Goal: Transaction & Acquisition: Purchase product/service

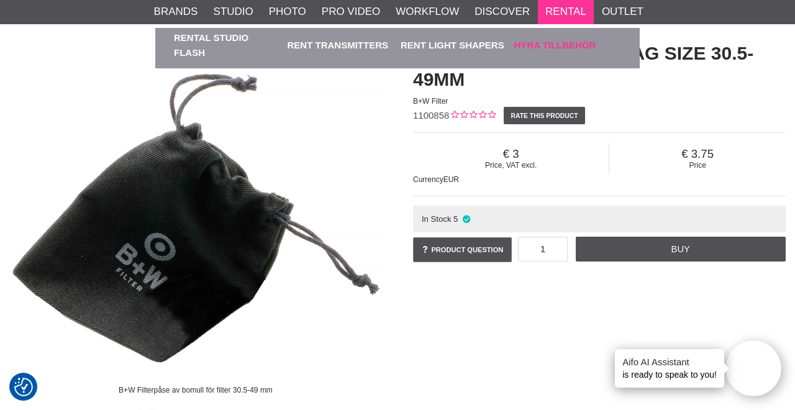
scroll to position [109, 0]
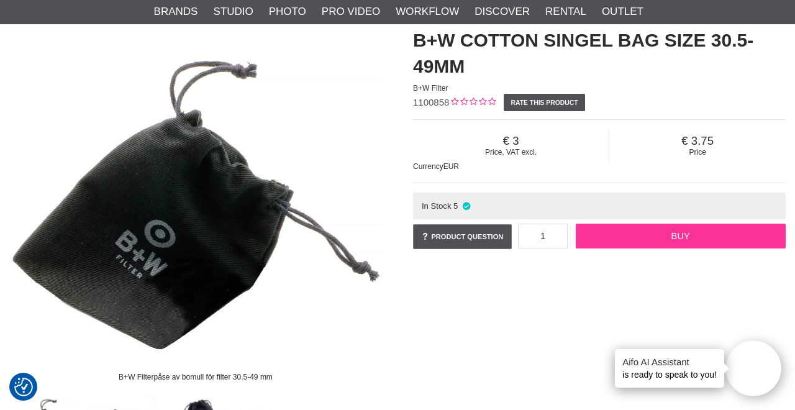
click at [608, 242] on link "Buy" at bounding box center [681, 236] width 210 height 25
click at [603, 235] on link "Buy" at bounding box center [681, 236] width 210 height 25
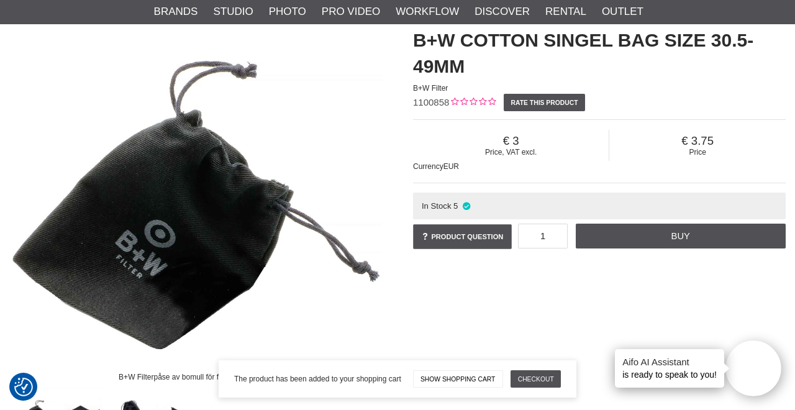
click at [476, 378] on link "Show shopping cart" at bounding box center [458, 378] width 90 height 17
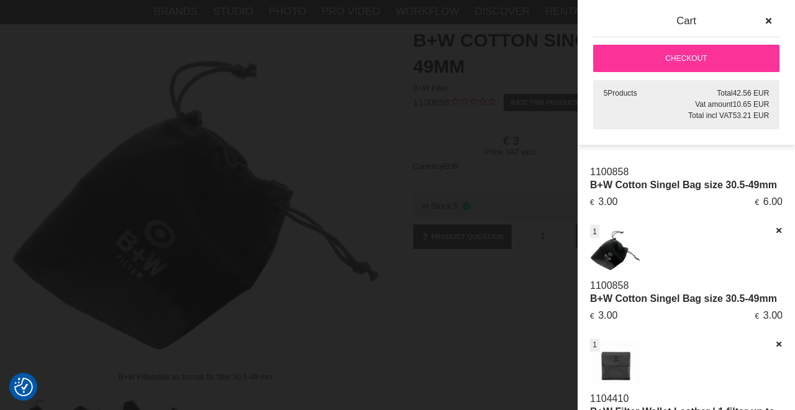
scroll to position [47, 0]
click at [777, 232] on icon at bounding box center [779, 231] width 8 height 9
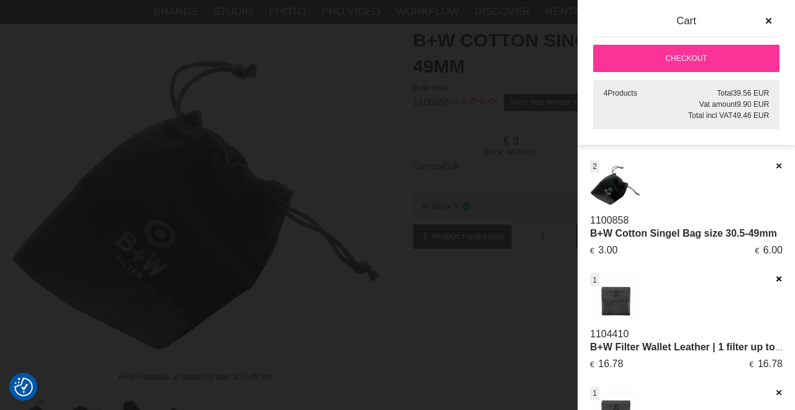
click at [778, 278] on icon at bounding box center [779, 279] width 8 height 9
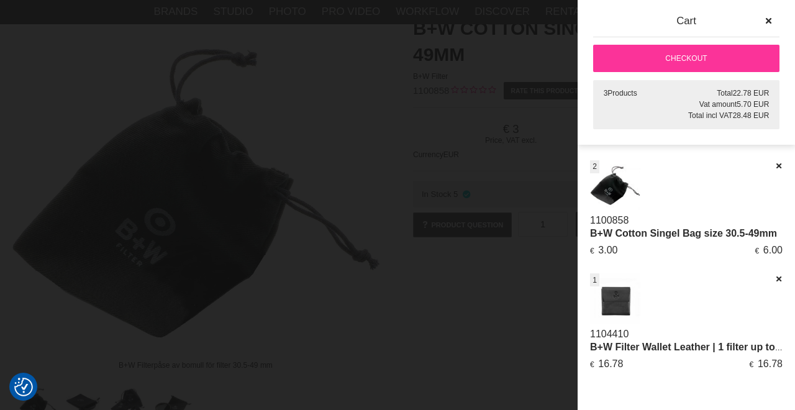
scroll to position [141, 0]
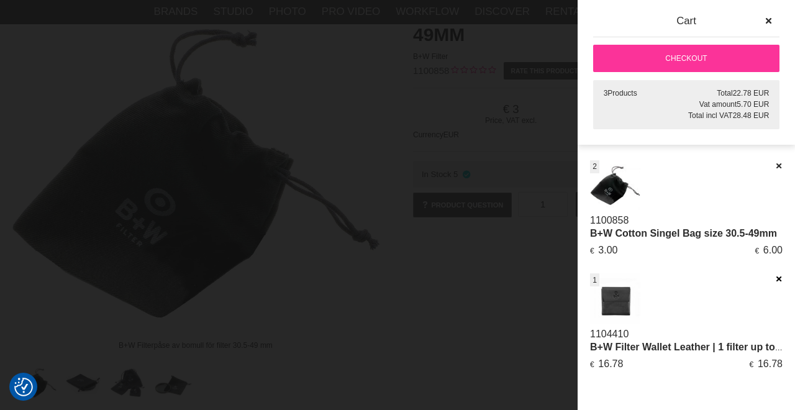
click at [779, 276] on icon at bounding box center [779, 279] width 8 height 9
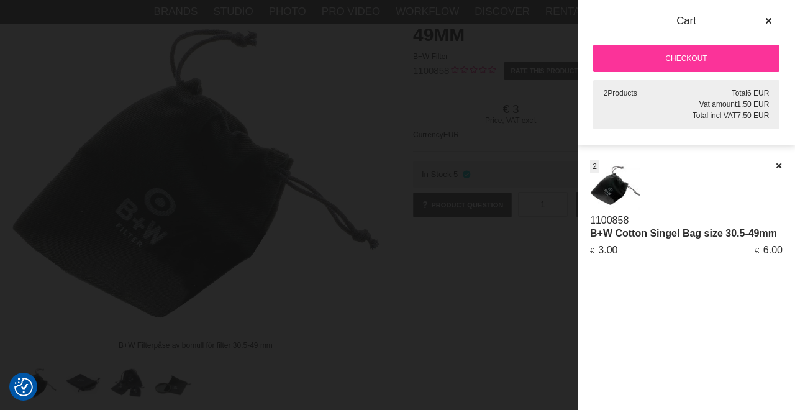
click at [594, 229] on link "B+W Cotton Singel Bag size 30.5-49mm" at bounding box center [683, 233] width 187 height 11
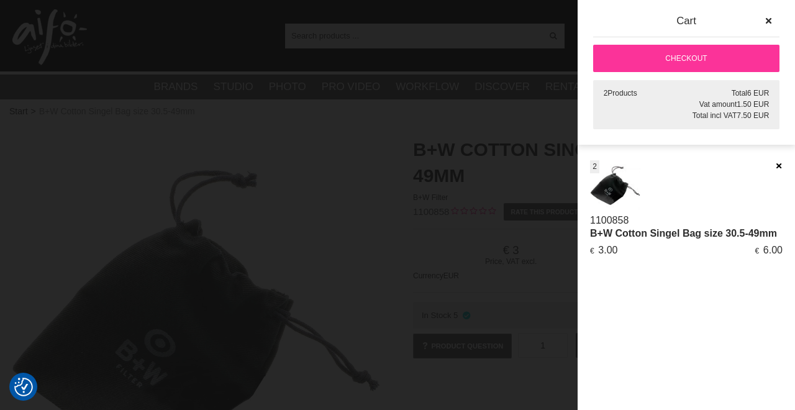
click at [779, 168] on icon at bounding box center [779, 166] width 8 height 9
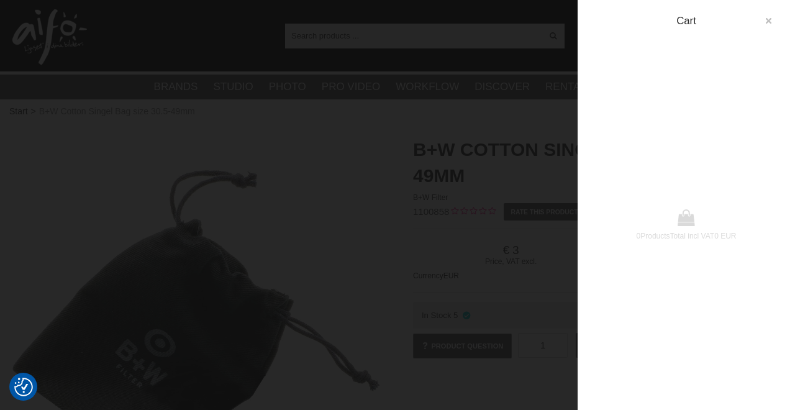
click at [768, 23] on icon "button" at bounding box center [768, 21] width 9 height 9
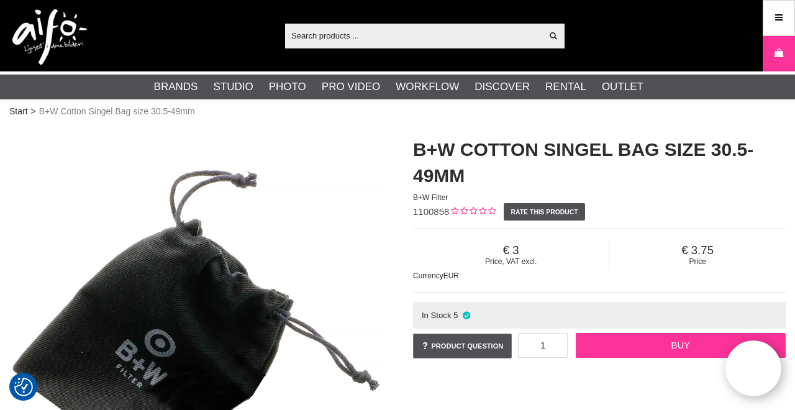
click at [675, 345] on link "Buy" at bounding box center [681, 345] width 210 height 25
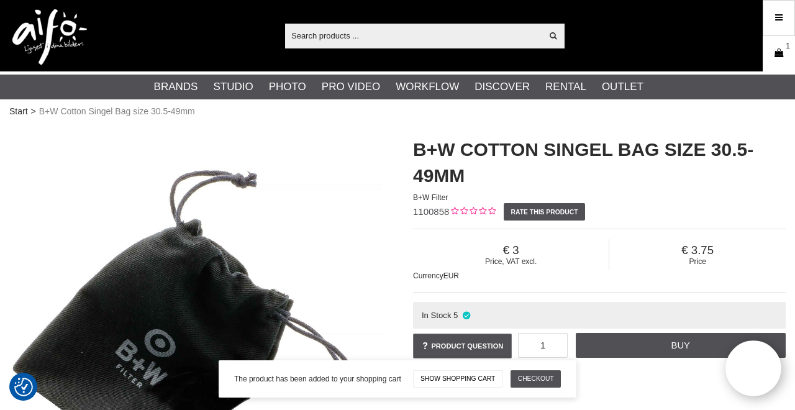
click at [783, 56] on icon at bounding box center [779, 54] width 12 height 14
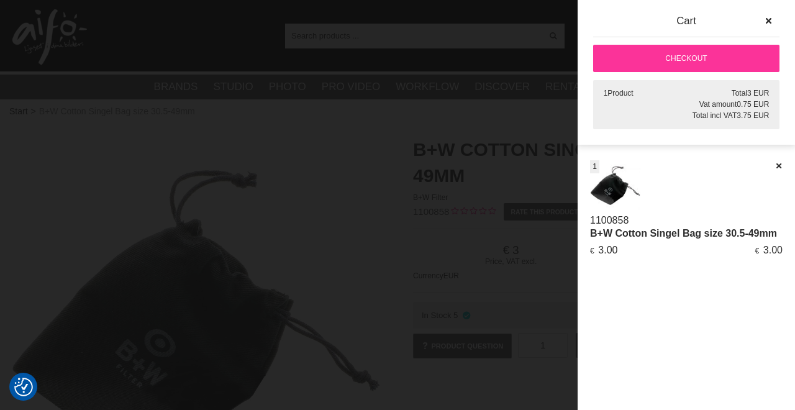
click at [738, 58] on link "Checkout" at bounding box center [686, 58] width 186 height 27
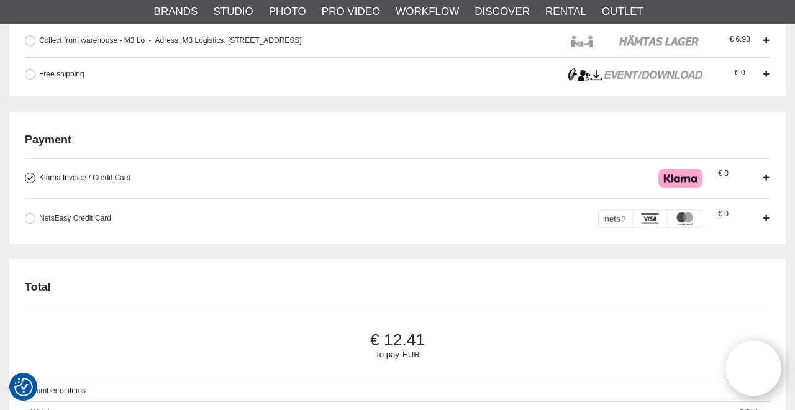
scroll to position [530, 0]
click at [80, 221] on span "NetsEasy Credit Card" at bounding box center [75, 217] width 72 height 9
click at [0, 0] on input "NetsEasy Credit Card When you pay by card, a reservation is made corresponding …" at bounding box center [0, 0] width 0 height 0
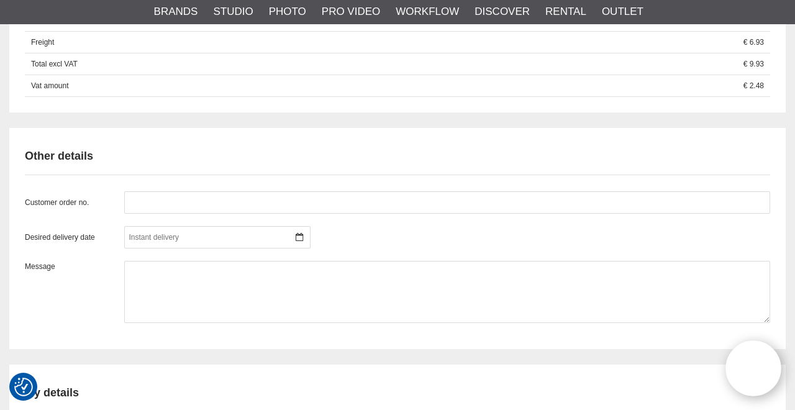
scroll to position [962, 0]
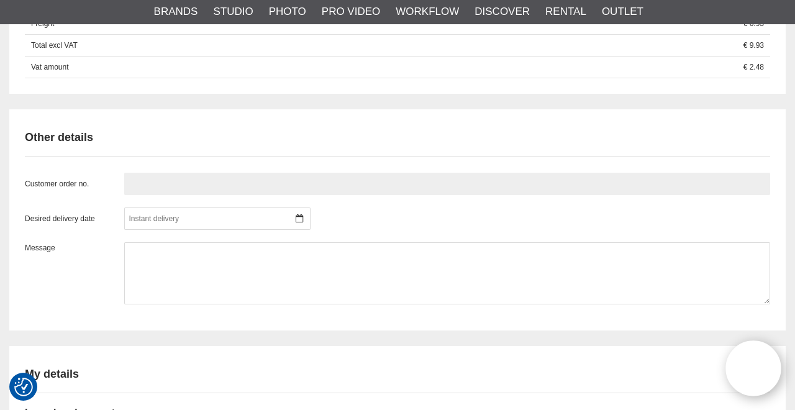
click at [266, 176] on input "text" at bounding box center [447, 184] width 646 height 22
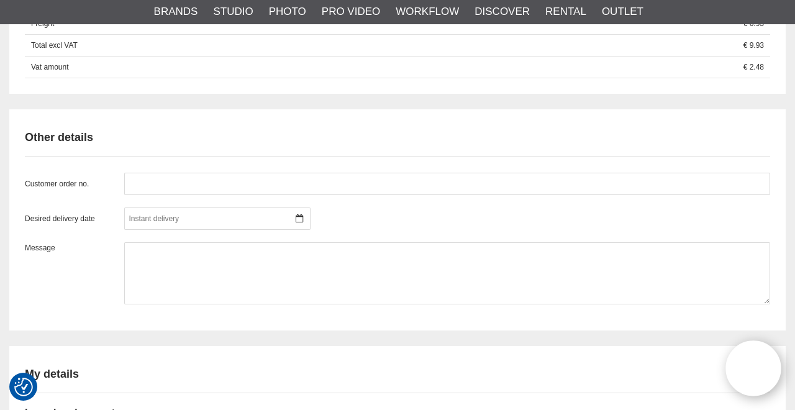
click at [282, 134] on h2 "Other details" at bounding box center [397, 138] width 745 height 16
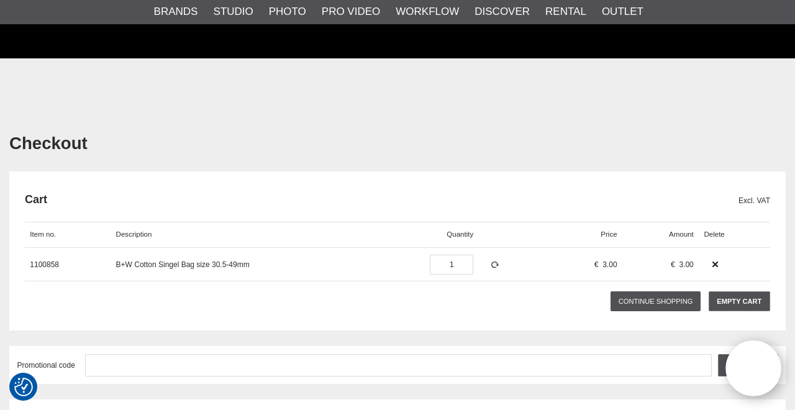
scroll to position [232, 0]
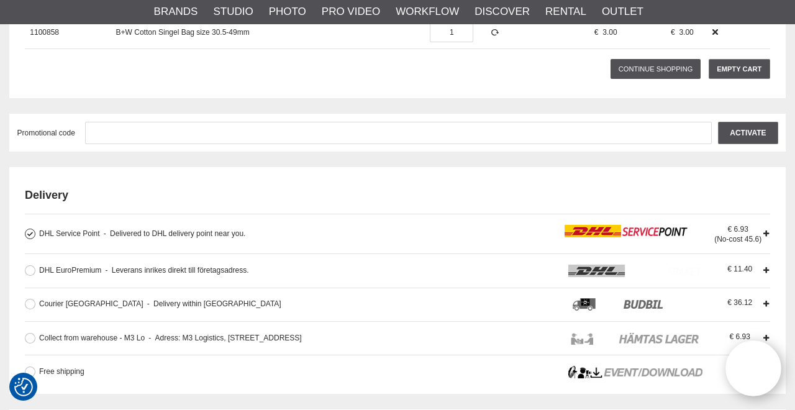
click at [313, 235] on div "DHL Service Point Delivered to DHL delivery point near you. Levereras till DHL …" at bounding box center [286, 234] width 494 height 12
click at [0, 0] on input "DHL Service Point Delivered to DHL delivery point near you. Levereras till DHL …" at bounding box center [0, 0] width 0 height 0
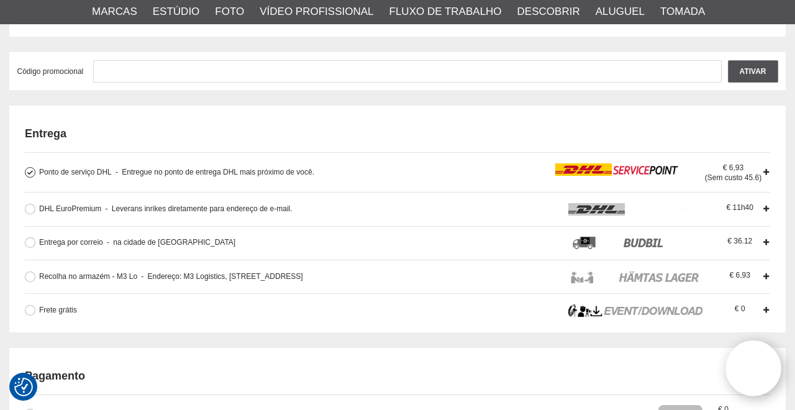
scroll to position [312, 0]
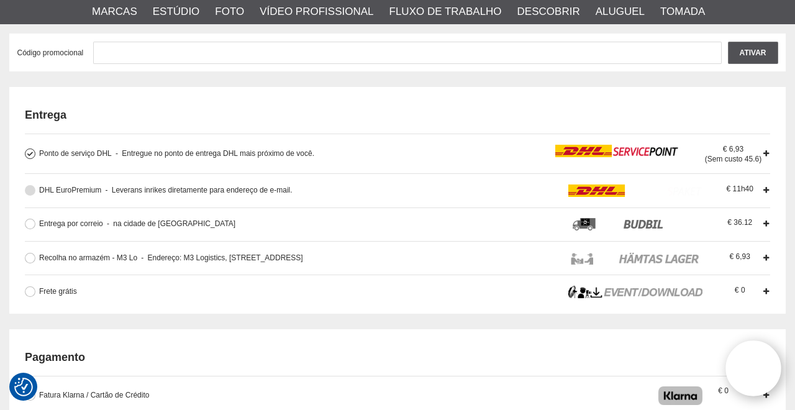
click at [284, 186] on font "Leverans inrikes diretamente para endereço de e-mail." at bounding box center [202, 190] width 181 height 9
click at [0, 0] on input "DHL EuroPremium Leverans inrikes diretamente para endereço de e-mail. A entrega…" at bounding box center [0, 0] width 0 height 0
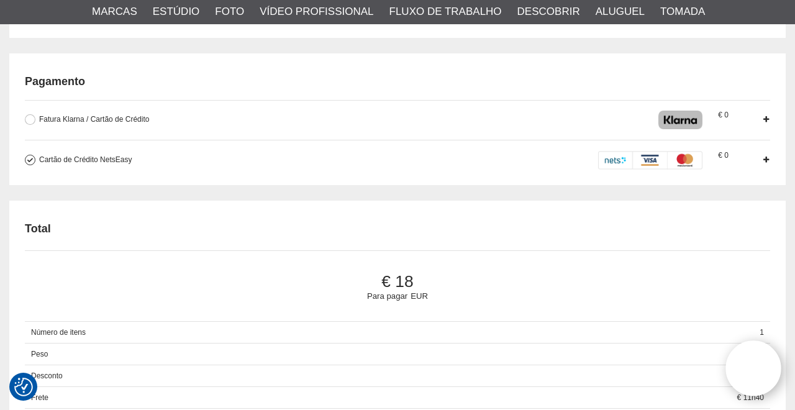
scroll to position [819, 0]
